Goal: Task Accomplishment & Management: Use online tool/utility

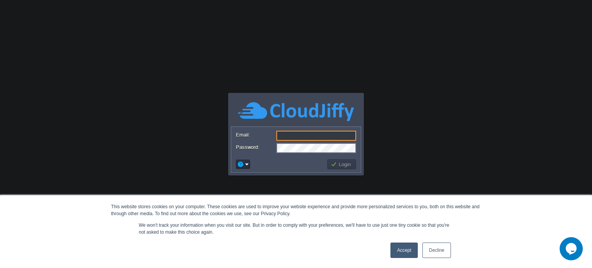
paste input "[EMAIL_ADDRESS][DOMAIN_NAME]"
type input "[EMAIL_ADDRESS][DOMAIN_NAME]"
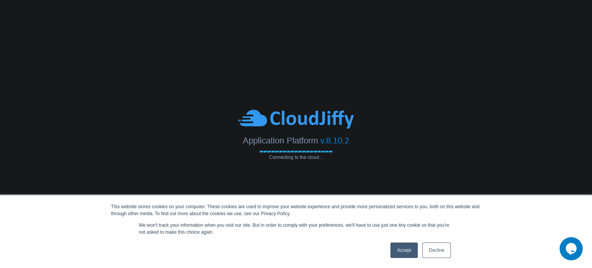
click at [437, 248] on link "Decline" at bounding box center [437, 250] width 29 height 15
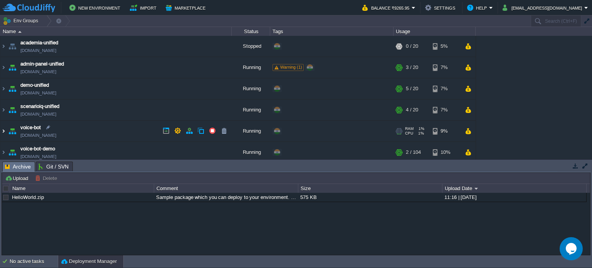
click at [4, 130] on img at bounding box center [3, 131] width 6 height 21
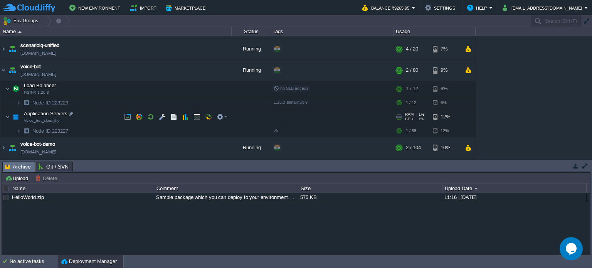
scroll to position [61, 0]
click at [171, 115] on button "button" at bounding box center [173, 116] width 7 height 7
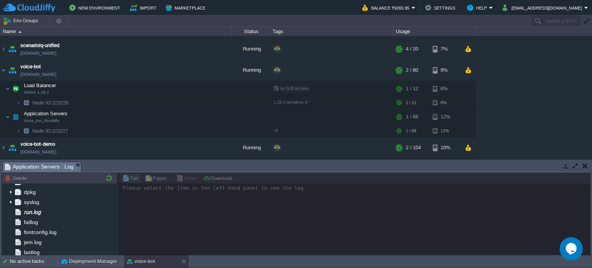
scroll to position [118, 0]
click at [29, 210] on span "run.log" at bounding box center [32, 210] width 20 height 7
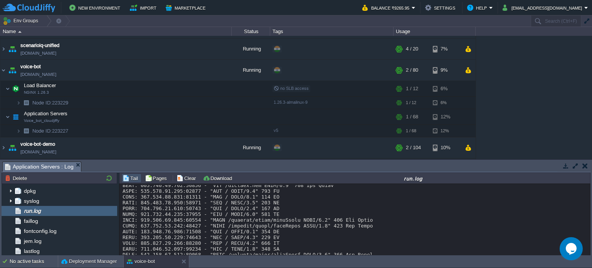
scroll to position [5825, 0]
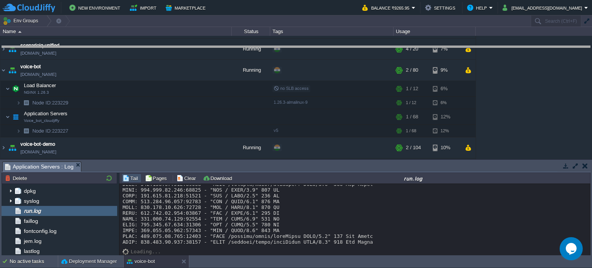
drag, startPoint x: 353, startPoint y: 172, endPoint x: 371, endPoint y: 57, distance: 117.1
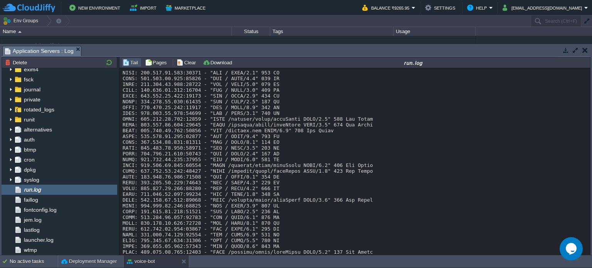
scroll to position [5710, 0]
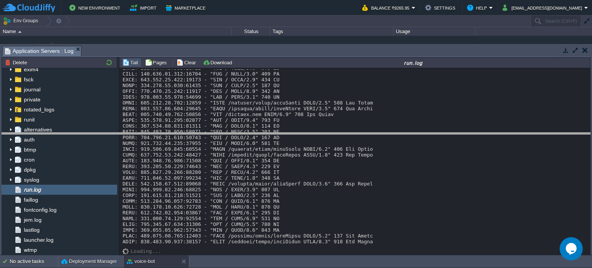
drag, startPoint x: 339, startPoint y: 47, endPoint x: 336, endPoint y: 146, distance: 98.8
click at [336, 146] on body "New Environment Import Marketplace Bonus ₹0.00 Upgrade Account Balance ₹9265.95…" at bounding box center [296, 134] width 592 height 268
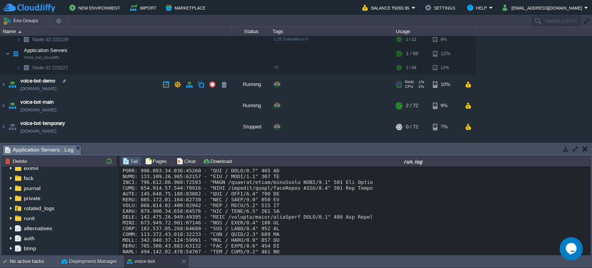
scroll to position [124, 0]
click at [2, 110] on img at bounding box center [3, 105] width 6 height 21
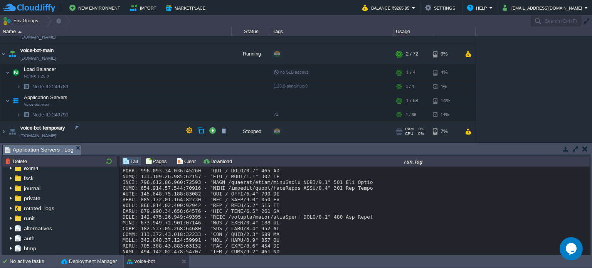
scroll to position [177, 0]
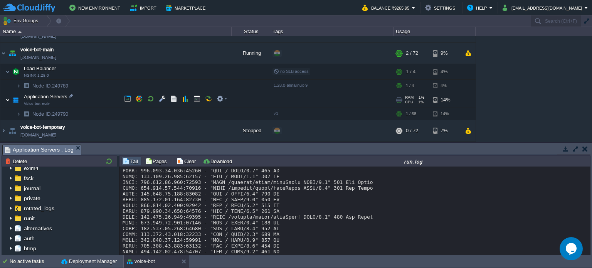
click at [9, 98] on img at bounding box center [7, 99] width 5 height 15
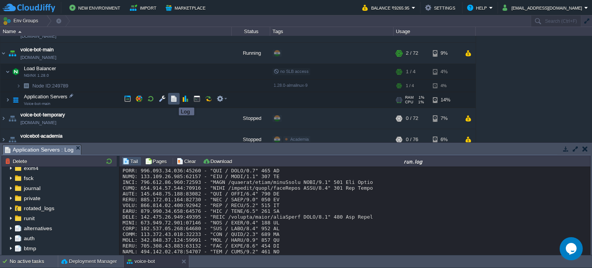
click at [173, 101] on button "button" at bounding box center [173, 98] width 7 height 7
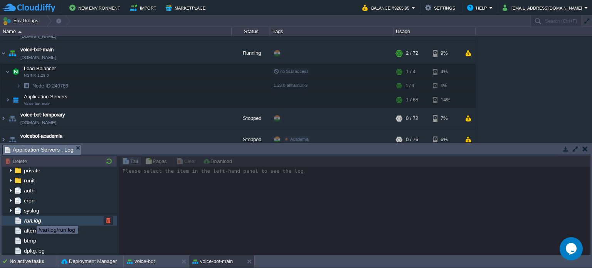
scroll to position [52, 0]
click at [31, 219] on span "run.log" at bounding box center [32, 219] width 20 height 7
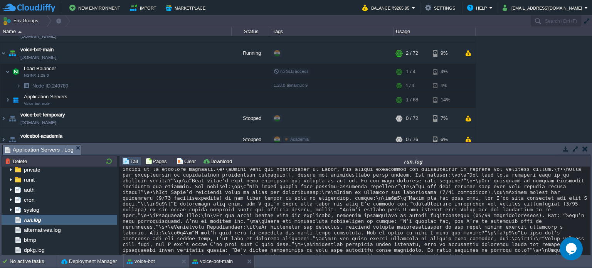
scroll to position [0, 0]
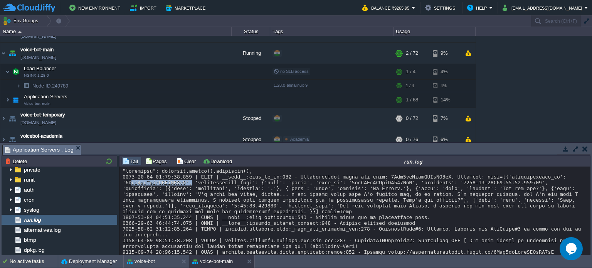
drag, startPoint x: 125, startPoint y: 182, endPoint x: 181, endPoint y: 181, distance: 56.3
copy div "8Amw7znLfvxLHHwVK7fM"
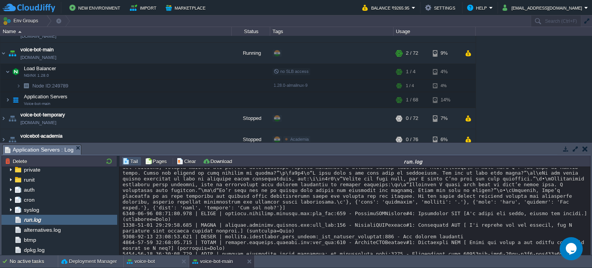
scroll to position [1873, 0]
drag, startPoint x: 125, startPoint y: 203, endPoint x: 180, endPoint y: 204, distance: 54.4
copy div "g90vXIgSsbg2H6zLgVY3"
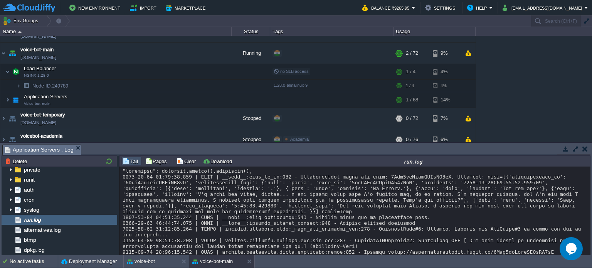
scroll to position [28759, 0]
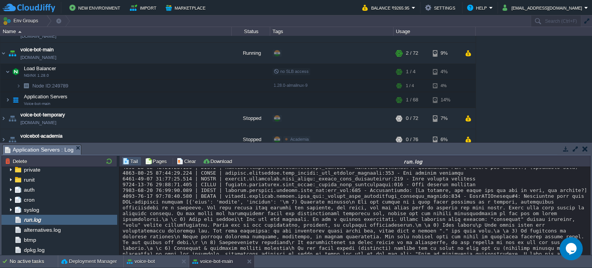
drag, startPoint x: 125, startPoint y: 212, endPoint x: 179, endPoint y: 211, distance: 54.4
copy div "CBxnYqScaofg6dQ0P44C"
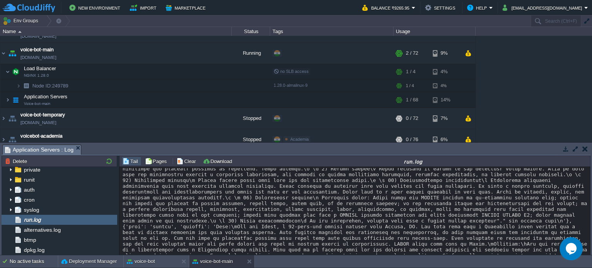
scroll to position [28151, 0]
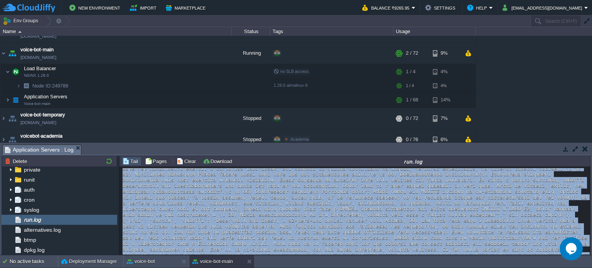
drag, startPoint x: 301, startPoint y: 204, endPoint x: 409, endPoint y: 213, distance: 108.0
copy div ""timestamp": datetime.utcnow().isoformat(), [DATE] 06:27:13.258 | INFO | __main…"
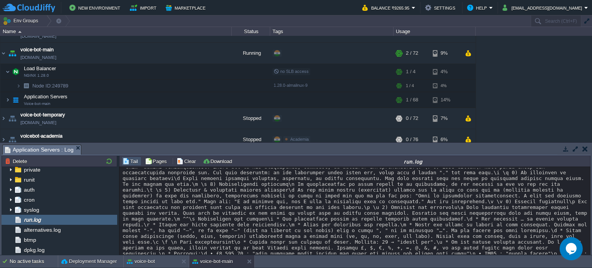
scroll to position [27976, 0]
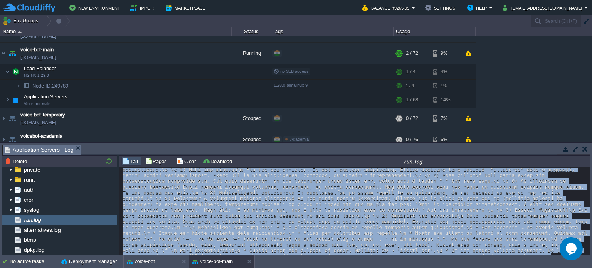
drag, startPoint x: 405, startPoint y: 214, endPoint x: 417, endPoint y: 180, distance: 35.9
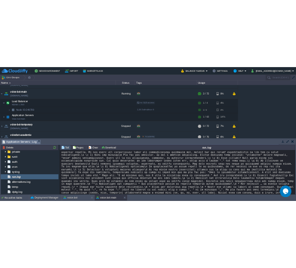
scroll to position [27944, 0]
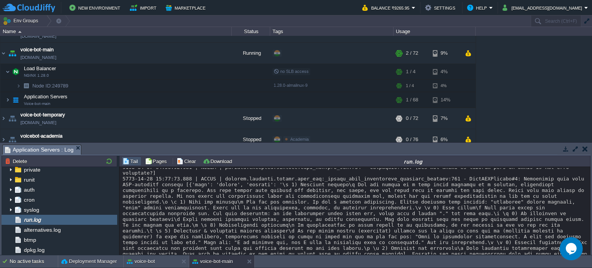
drag, startPoint x: 409, startPoint y: 201, endPoint x: 240, endPoint y: 199, distance: 168.5
copy div "0) Scenario handoff\n You are acting as a real human customer in a natural, spo…"
